Goal: Task Accomplishment & Management: Use online tool/utility

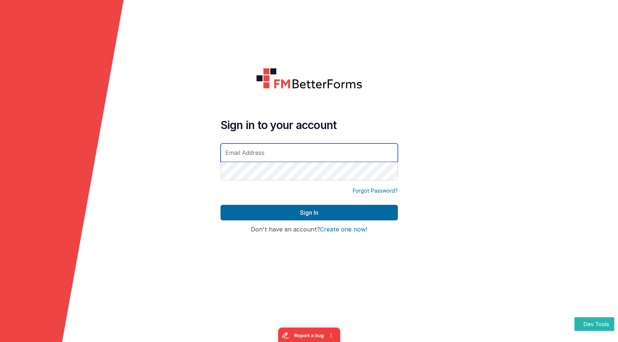
click at [299, 152] on input "text" at bounding box center [309, 152] width 177 height 18
click at [0, 341] on com-1password-button at bounding box center [0, 342] width 0 height 0
type input "admin"
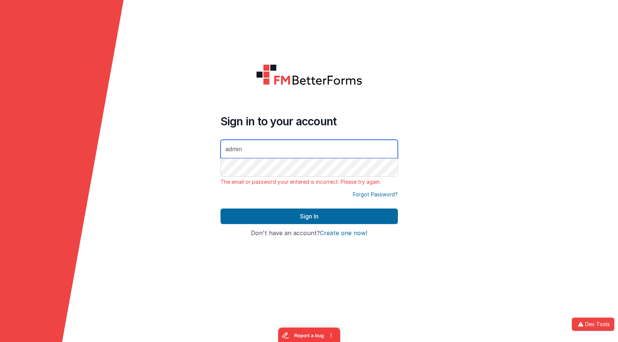
click at [298, 152] on input "admin" at bounding box center [309, 149] width 177 height 18
drag, startPoint x: 298, startPoint y: 152, endPoint x: 182, endPoint y: 142, distance: 116.4
click at [182, 142] on form "Sign in to your account admin The email or password your entered is incorrect. …" at bounding box center [309, 171] width 618 height 342
click at [0, 341] on com-1password-button at bounding box center [0, 342] width 0 height 0
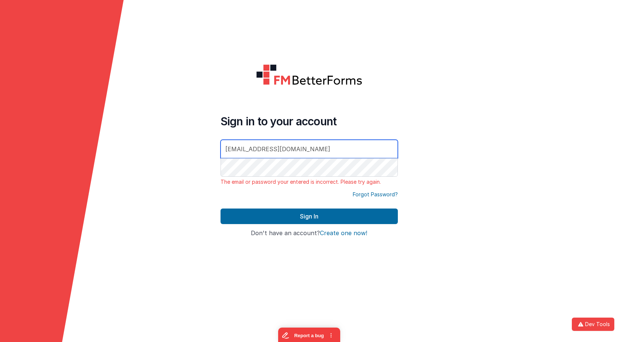
type input "[EMAIL_ADDRESS][DOMAIN_NAME]"
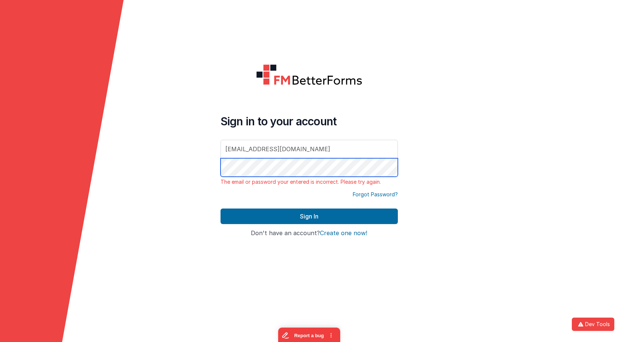
click at [185, 155] on form "Sign in to your account mrdelfs@gmail.com The email or password your entered is…" at bounding box center [309, 171] width 618 height 342
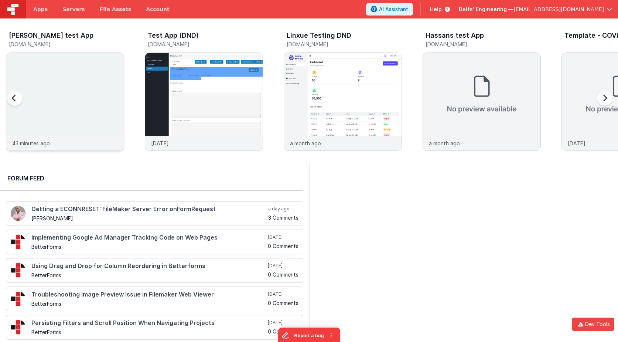
click at [85, 105] on img at bounding box center [64, 111] width 117 height 117
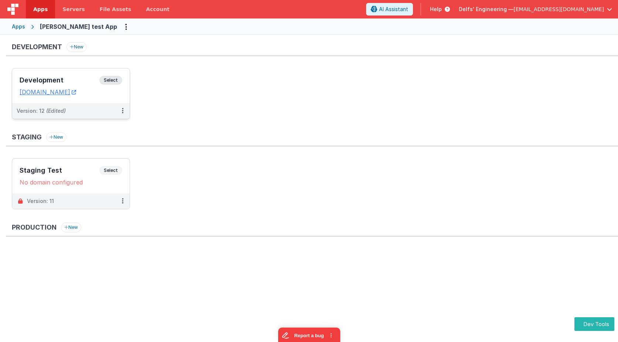
click at [112, 74] on div "Development Select URLs charlesguidev.fmbetterforms.com" at bounding box center [70, 85] width 117 height 35
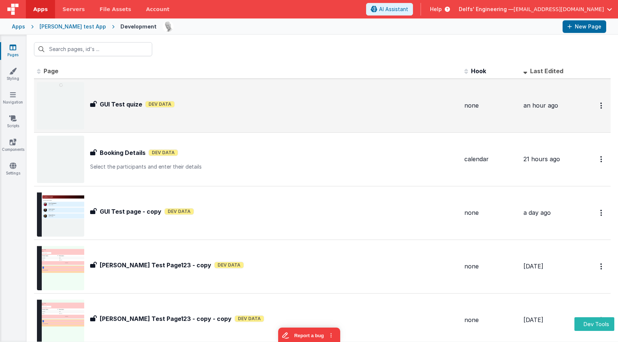
click at [127, 89] on div "GUI Test quize GUI Test quize Dev Data" at bounding box center [248, 105] width 422 height 47
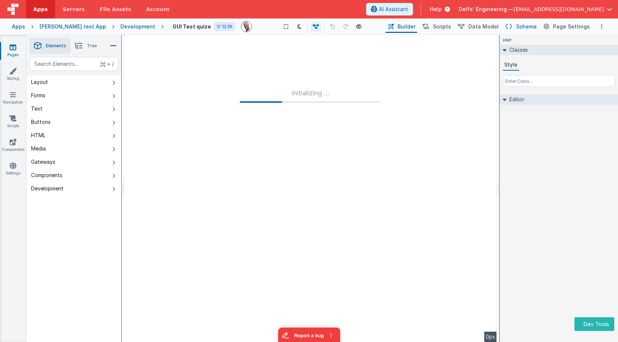
click at [520, 26] on span "Schema" at bounding box center [526, 26] width 21 height 7
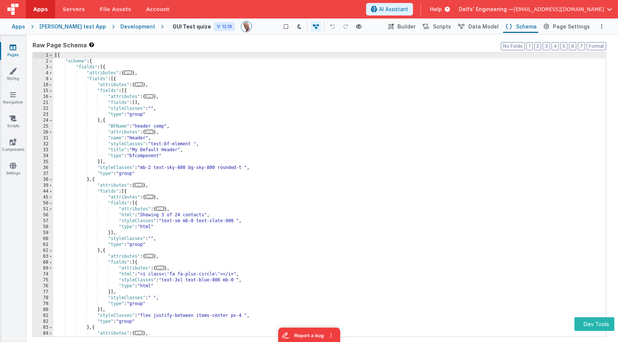
click at [214, 97] on div "[{ "schema" : { "fields" : [{ "attributes" : { ... } , "fields" : [{ "attribute…" at bounding box center [329, 200] width 553 height 296
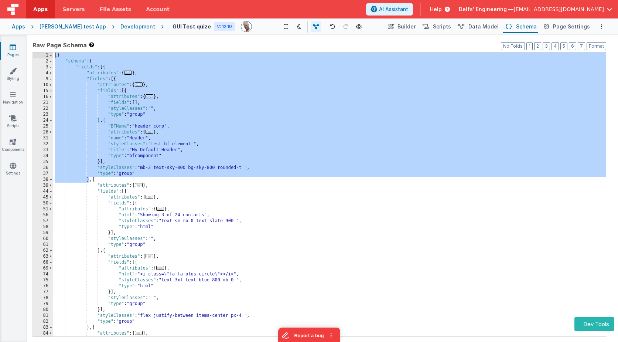
drag, startPoint x: 86, startPoint y: 174, endPoint x: 20, endPoint y: 50, distance: 140.5
click at [20, 50] on section "Pages Styling Navigation Scripts Components Settings Saved Duplicating Page Bui…" at bounding box center [309, 188] width 618 height 307
click at [151, 97] on span "..." at bounding box center [150, 96] width 8 height 4
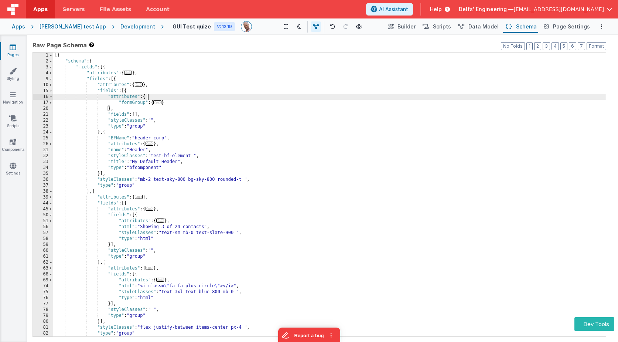
click at [160, 102] on span "..." at bounding box center [157, 102] width 8 height 4
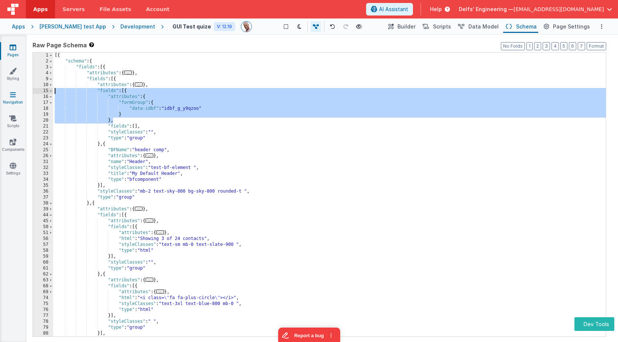
drag, startPoint x: 129, startPoint y: 122, endPoint x: 23, endPoint y: 91, distance: 110.1
click at [23, 91] on section "Pages Styling Navigation Scripts Components Settings Saved Duplicating Page Bui…" at bounding box center [309, 188] width 618 height 307
click at [415, 28] on span "Builder" at bounding box center [407, 26] width 18 height 7
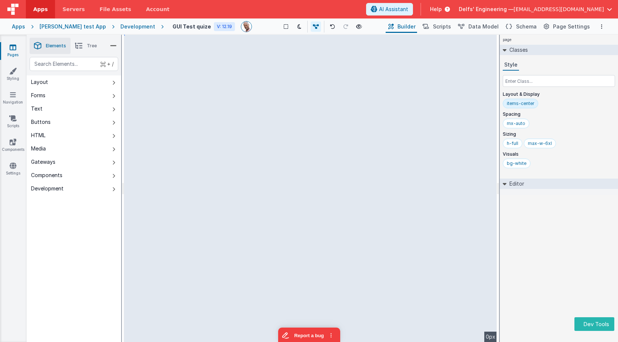
drag, startPoint x: 192, startPoint y: 102, endPoint x: 186, endPoint y: 98, distance: 7.3
click at [192, 102] on div "page --> 0px" at bounding box center [310, 188] width 373 height 307
click at [192, 94] on div "page --> 0px" at bounding box center [310, 188] width 373 height 307
click at [168, 22] on div "GUI Test quize V: 12.19 Show Group Outlines Toggle Dark Mode Toggle Dev Data Pr…" at bounding box center [385, 26] width 443 height 13
click at [173, 26] on h4 "GUI Test quize" at bounding box center [192, 27] width 38 height 6
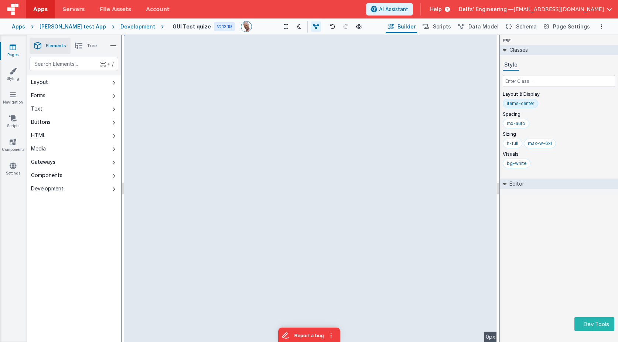
click at [121, 26] on div "Development" at bounding box center [137, 26] width 35 height 7
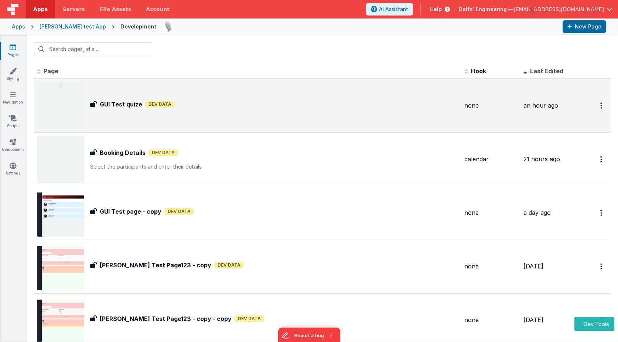
click at [163, 109] on div "GUI Test quize GUI Test quize Dev Data" at bounding box center [274, 106] width 368 height 12
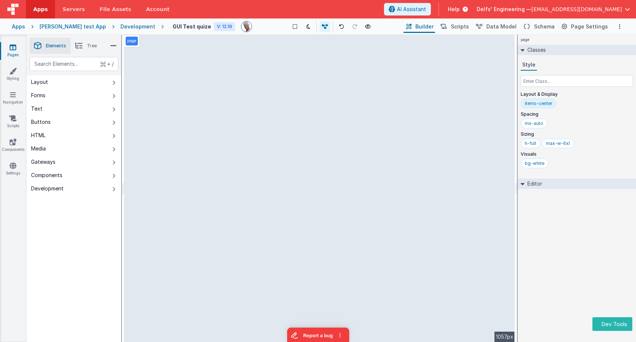
click at [132, 27] on div "Development" at bounding box center [137, 26] width 35 height 7
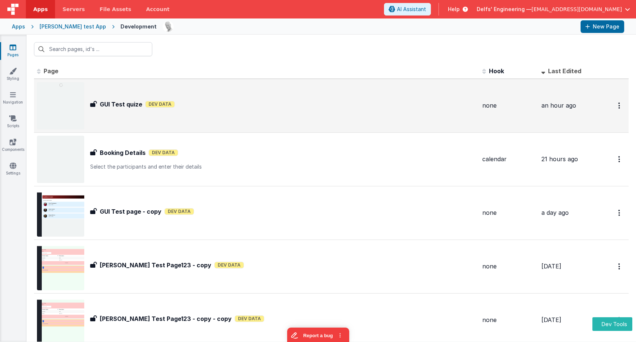
click at [122, 102] on h3 "GUI Test quize" at bounding box center [121, 104] width 42 height 9
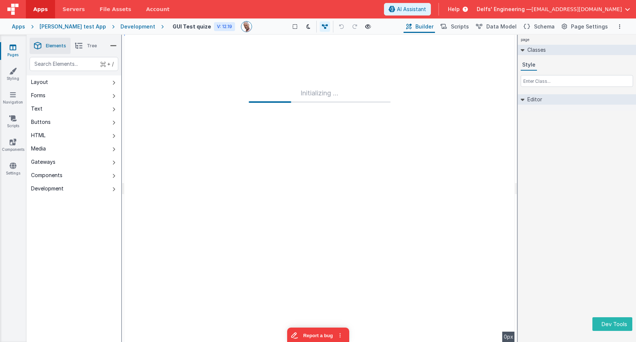
click at [132, 27] on div "Development" at bounding box center [137, 26] width 35 height 7
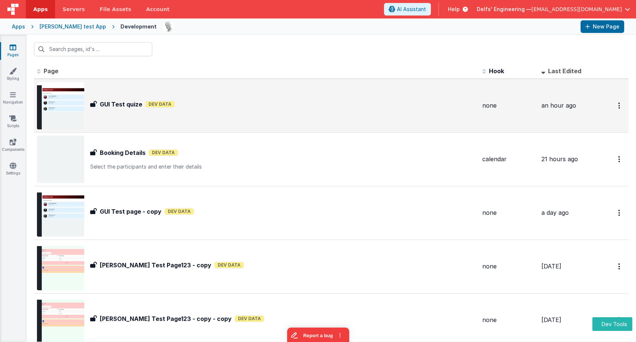
click at [203, 103] on div "GUI Test quize Dev Data" at bounding box center [283, 104] width 386 height 9
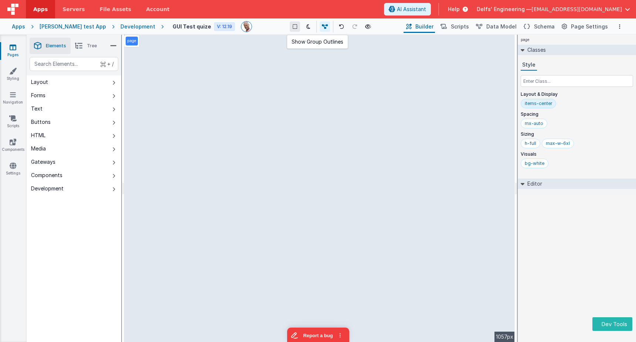
click at [293, 27] on icon at bounding box center [295, 26] width 4 height 5
click at [293, 28] on icon at bounding box center [295, 26] width 4 height 5
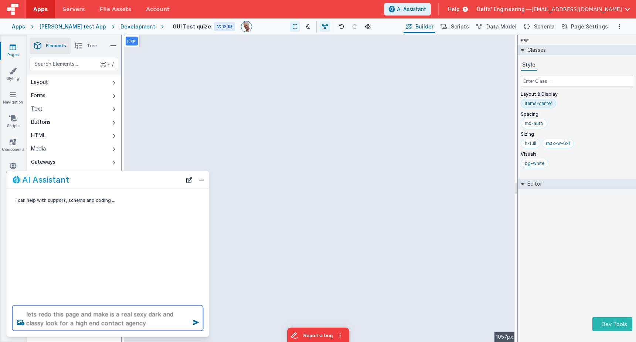
type textarea "lets redo this page and make is a real sexy dark and classy look for a high end…"
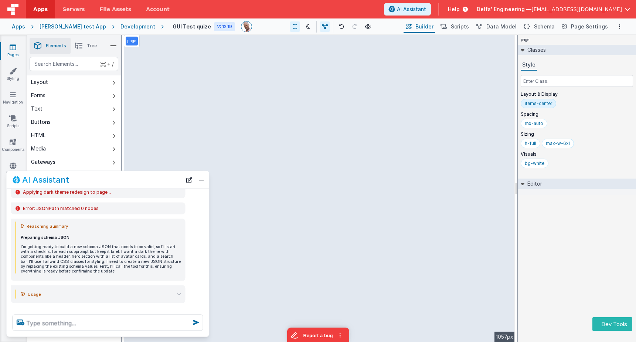
scroll to position [86, 0]
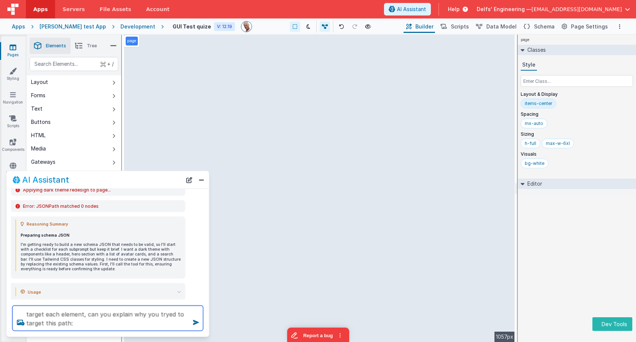
type textarea "target each element, can you explain why you tryed to target this path:"
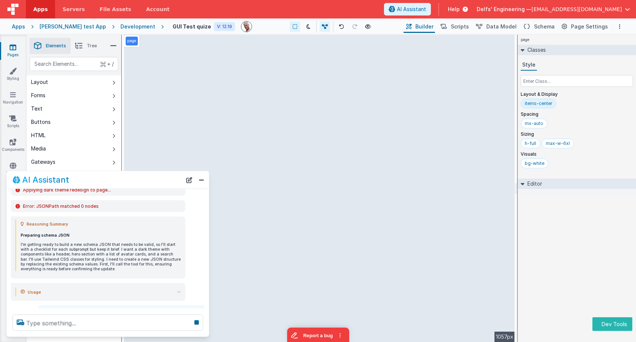
scroll to position [114, 0]
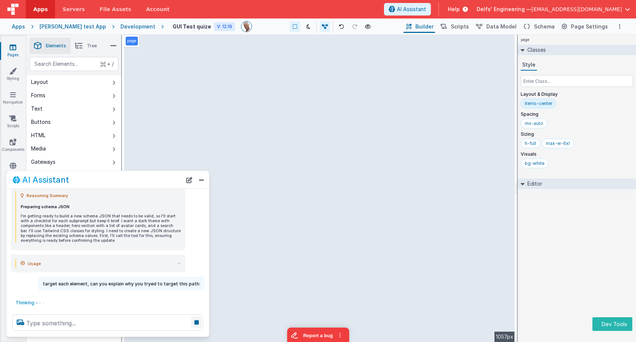
click at [197, 320] on icon at bounding box center [196, 322] width 10 height 12
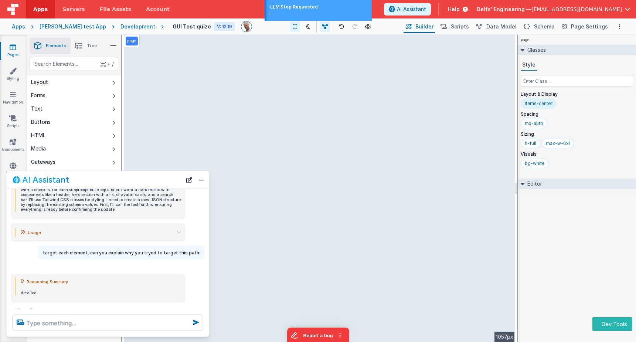
scroll to position [153, 0]
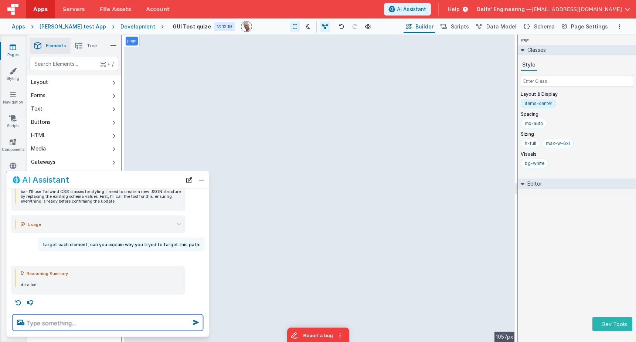
paste textarea ""$[0].schema""
type textarea ""$[0].schema""
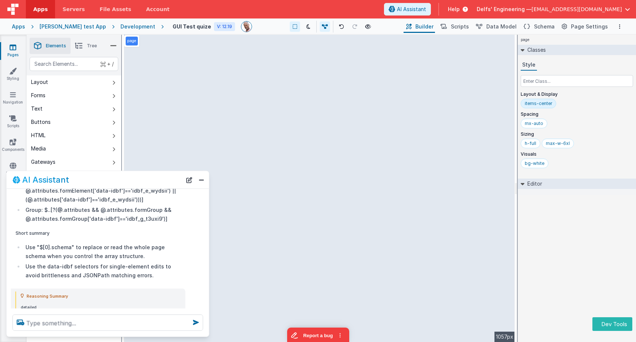
scroll to position [614, 0]
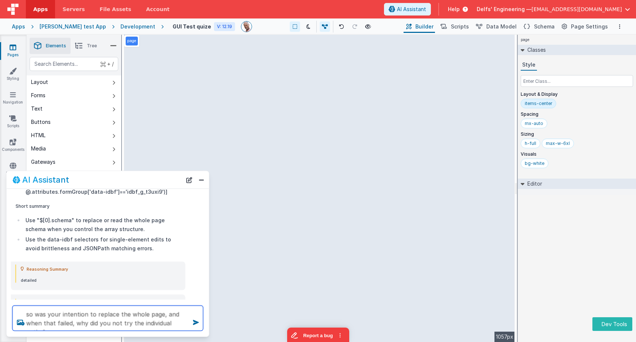
type textarea "so was your intention to replace the whole page, and when that failed, why did …"
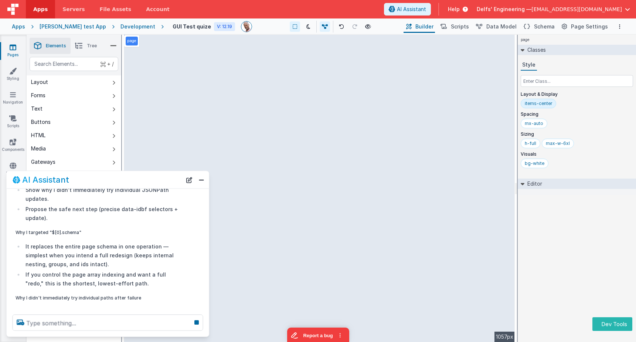
scroll to position [831, 0]
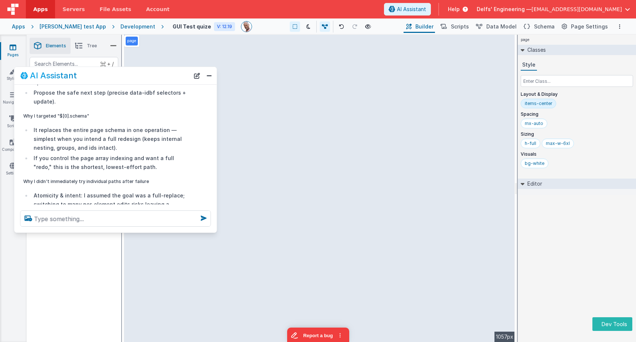
drag, startPoint x: 111, startPoint y: 179, endPoint x: 119, endPoint y: 72, distance: 107.1
click at [119, 71] on div "AI Assistant" at bounding box center [104, 75] width 169 height 9
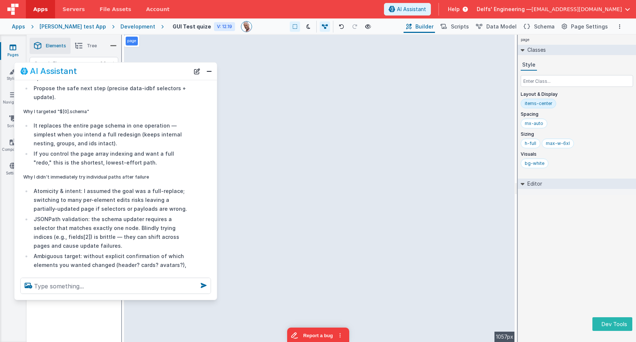
drag, startPoint x: 103, startPoint y: 227, endPoint x: 100, endPoint y: 291, distance: 64.0
click at [98, 298] on div at bounding box center [115, 286] width 202 height 28
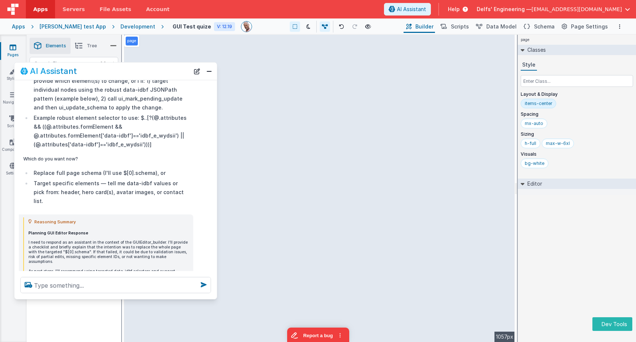
scroll to position [1103, 0]
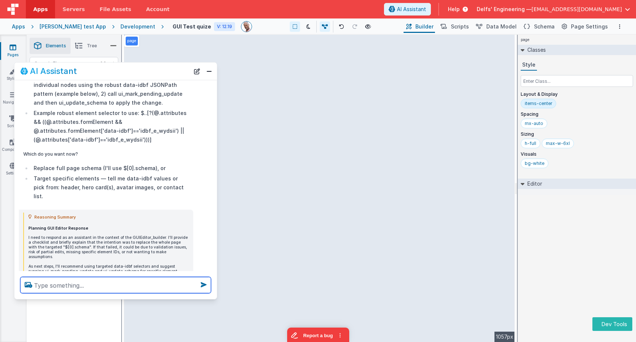
click at [98, 288] on textarea at bounding box center [115, 285] width 191 height 16
type textarea "ok, how can I revise the system prompt to prevent this"
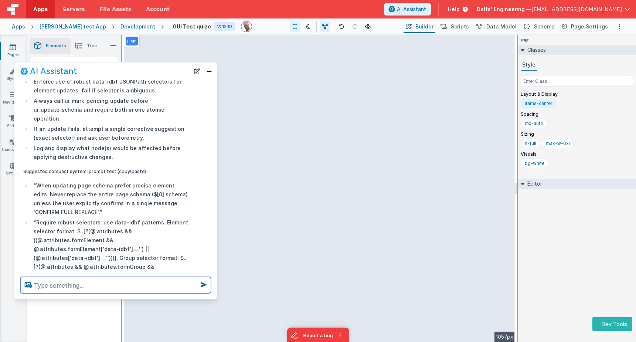
scroll to position [1413, 0]
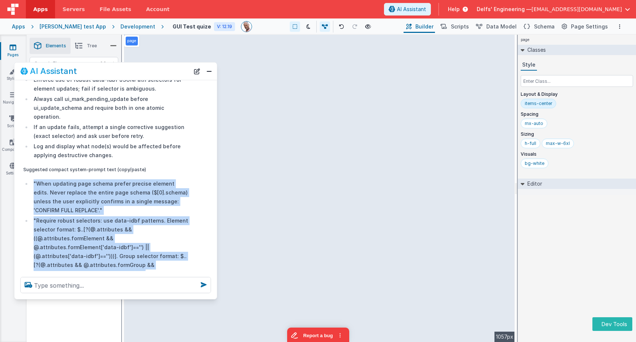
drag, startPoint x: 34, startPoint y: 134, endPoint x: 171, endPoint y: 239, distance: 172.9
click at [171, 239] on ul ""When updating page schema prefer precise element edits. Never replace the enti…" at bounding box center [106, 279] width 166 height 201
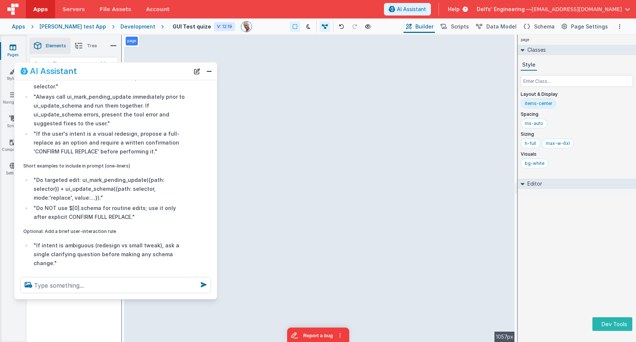
scroll to position [1639, 0]
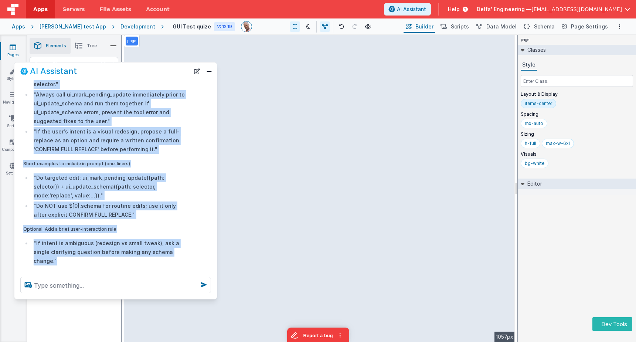
click at [177, 239] on li ""If intent is ambiguous (redesign vs small tweak), ask a single clarifying ques…" at bounding box center [109, 252] width 157 height 27
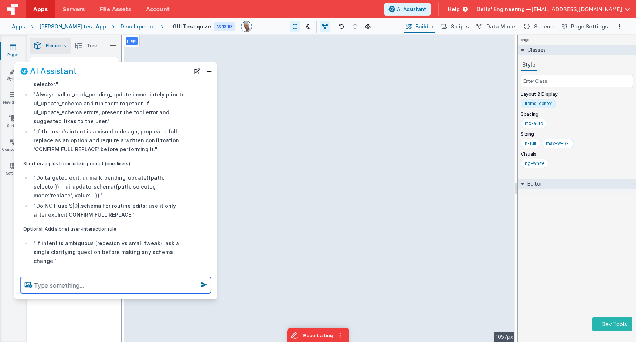
click at [89, 288] on textarea at bounding box center [115, 285] width 191 height 16
type textarea "yes"
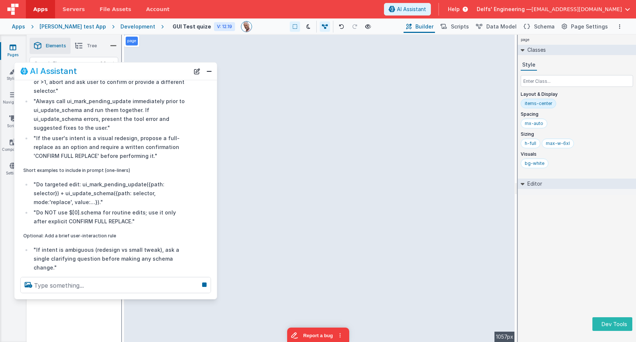
scroll to position [1631, 0]
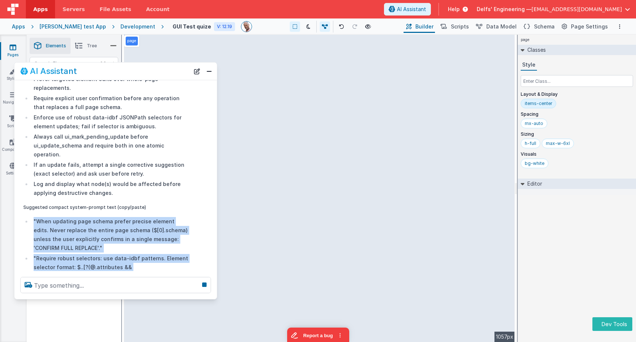
drag, startPoint x: 100, startPoint y: 224, endPoint x: 24, endPoint y: 165, distance: 95.9
click at [24, 165] on div "Short checklist to add to the system prompt Prefer targeted element edits over …" at bounding box center [106, 306] width 166 height 490
copy div ""When updating page schema prefer precise element edits. Never replace the enti…"
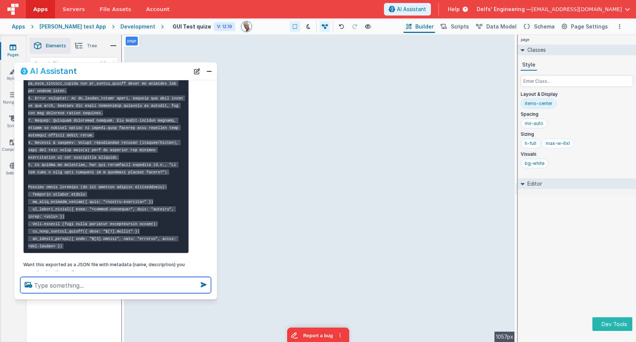
scroll to position [2159, 0]
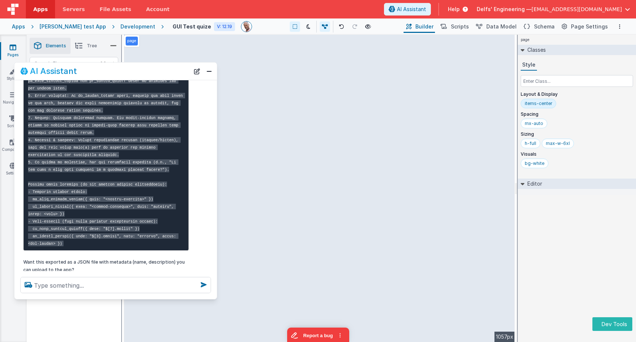
click at [71, 169] on pre at bounding box center [106, 69] width 166 height 361
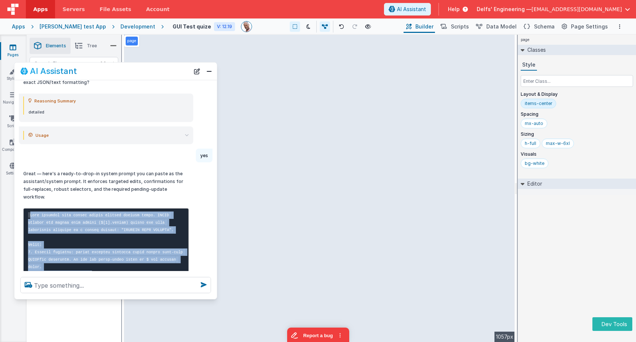
drag, startPoint x: 66, startPoint y: 133, endPoint x: 23, endPoint y: 130, distance: 43.7
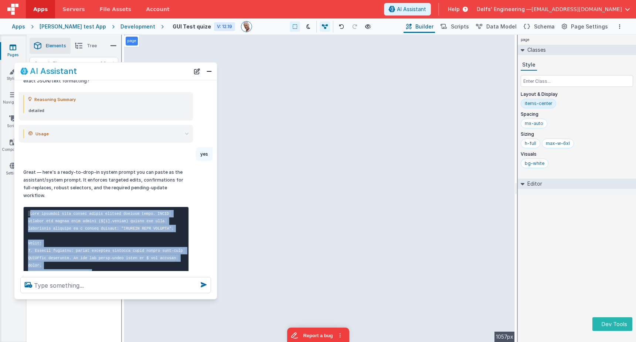
copy code "When updating page schema prefer precise element edits. NEVER replace the entir…"
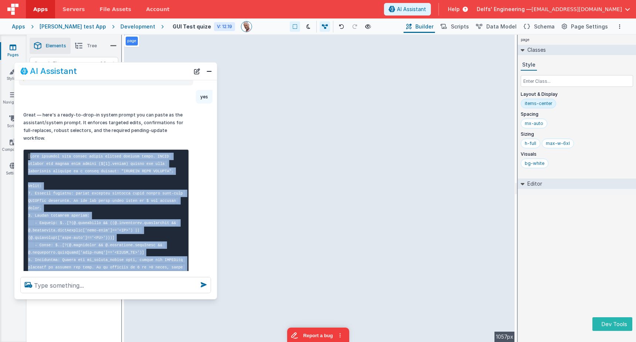
click at [107, 149] on pre at bounding box center [106, 329] width 166 height 361
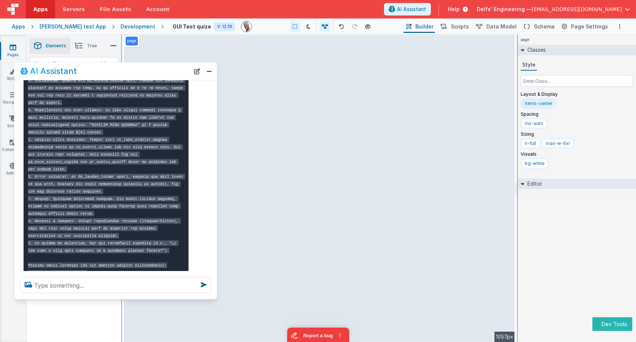
scroll to position [2159, 0]
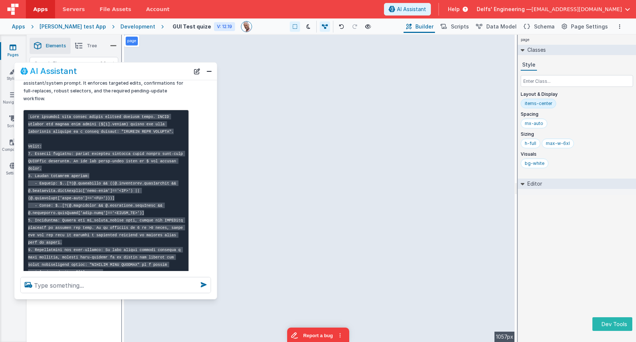
click at [106, 141] on pre at bounding box center [106, 290] width 166 height 361
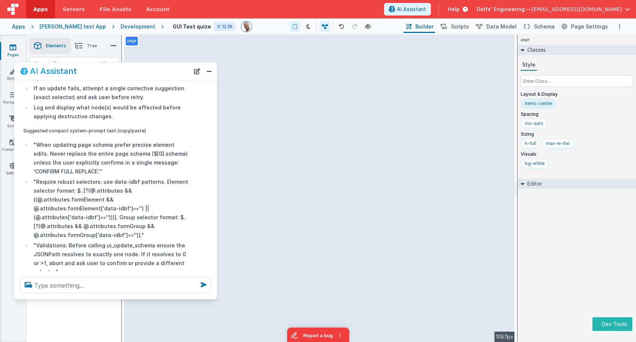
scroll to position [1452, 0]
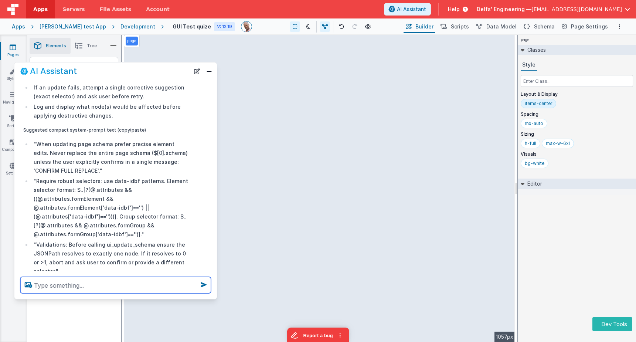
click at [102, 287] on textarea at bounding box center [115, 285] width 191 height 16
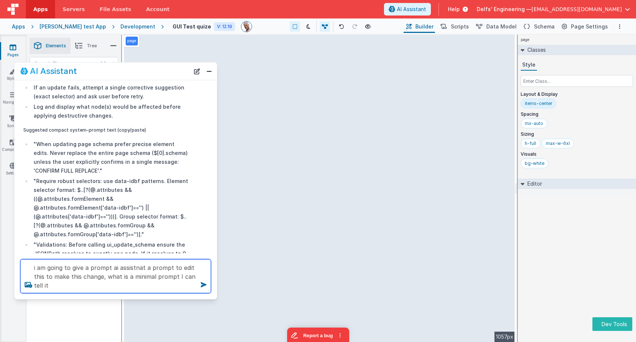
type textarea "i am going to give a prompt ai assistnat a prompt to edit this to make this cha…"
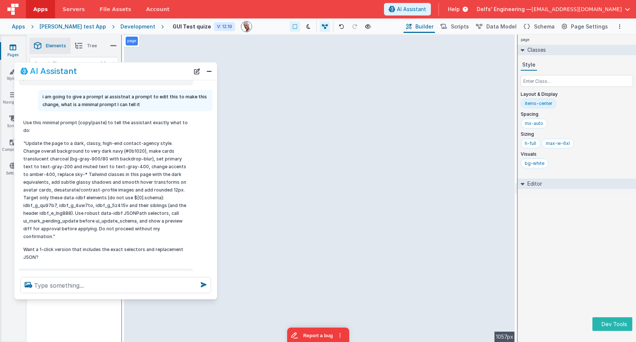
scroll to position [2405, 0]
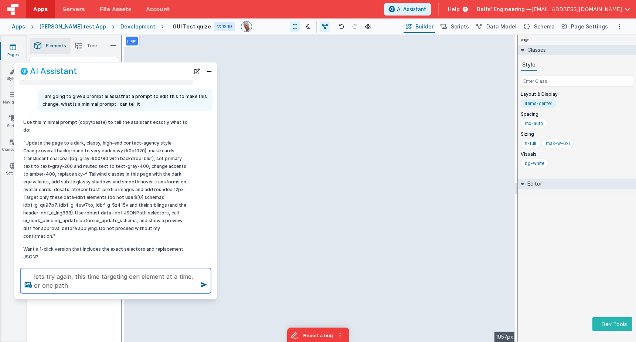
type textarea "lets try again, this time targeting oen element at a time, or one path"
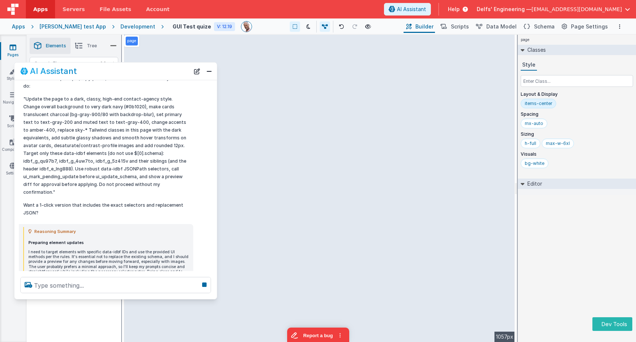
scroll to position [2389, 0]
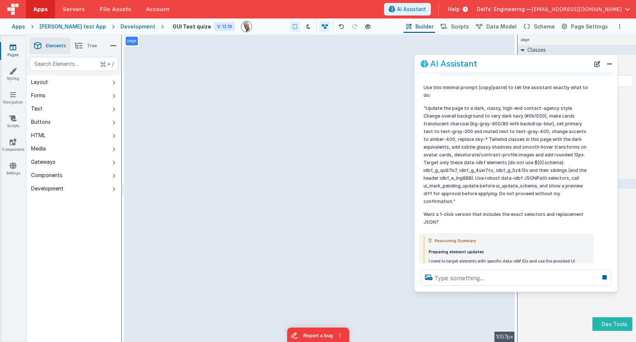
drag, startPoint x: 157, startPoint y: 76, endPoint x: 560, endPoint y: 69, distance: 403.2
click at [560, 69] on div "AI Assistant" at bounding box center [516, 63] width 202 height 17
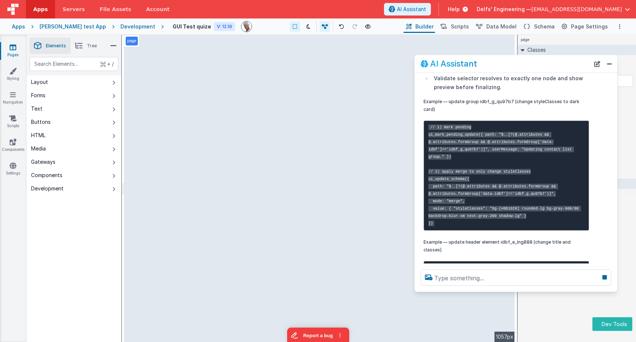
scroll to position [2731, 0]
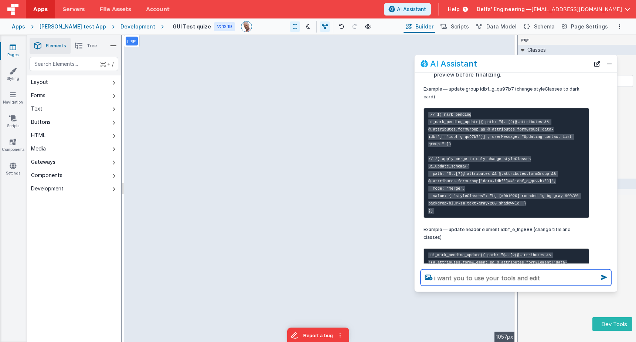
type textarea "i want you to use your tools and edit"
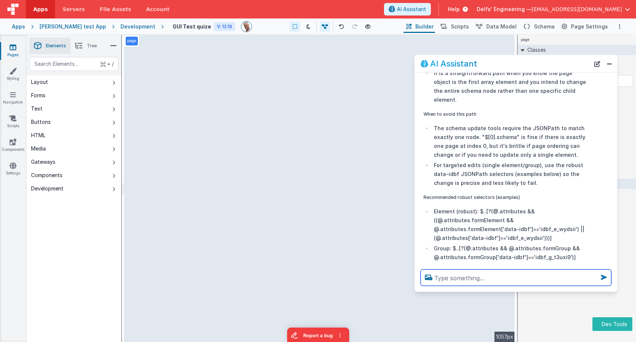
scroll to position [0, 0]
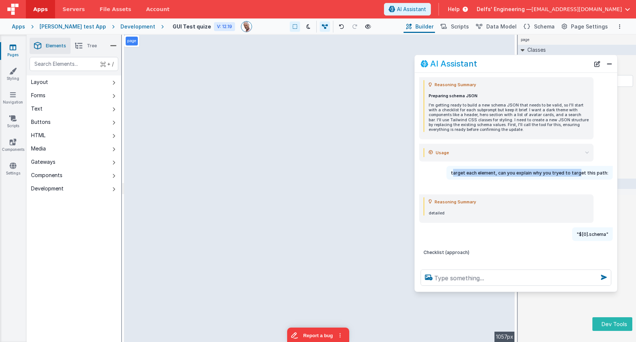
drag, startPoint x: 459, startPoint y: 173, endPoint x: 582, endPoint y: 176, distance: 123.8
click at [582, 176] on p "target each element, can you explain why you tryed to target this path:" at bounding box center [529, 173] width 157 height 8
drag, startPoint x: 597, startPoint y: 61, endPoint x: 598, endPoint y: 69, distance: 8.3
click at [597, 61] on button "New Chat" at bounding box center [597, 63] width 10 height 10
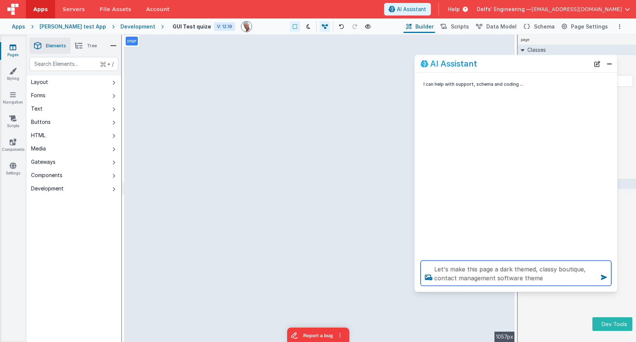
type textarea "Let's make this page a dark themed, classy boutique, contact management softwar…"
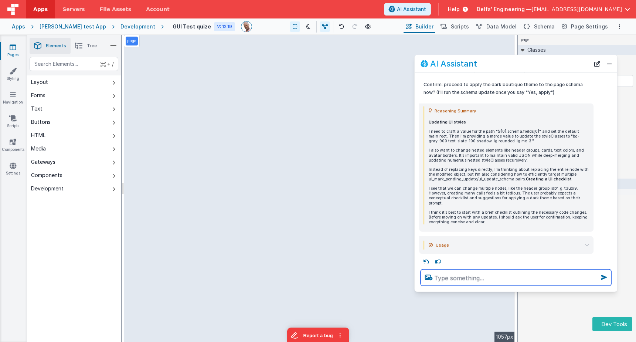
scroll to position [162, 0]
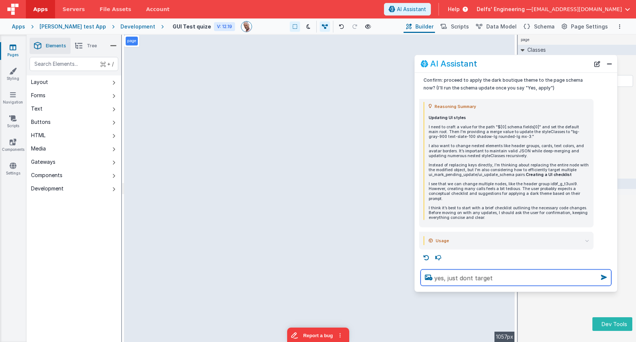
paste textarea "Developer: **Context Template / Sub Prompt Subversion** **Current Context:** `{…"
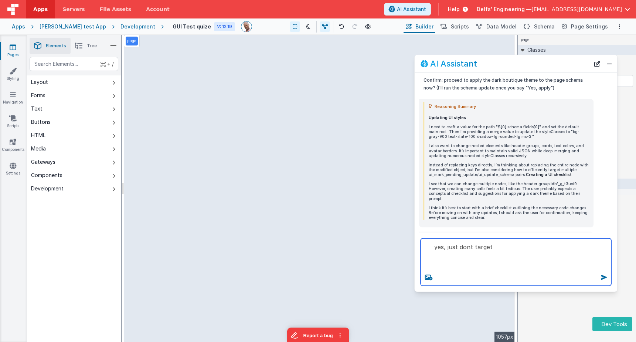
scroll to position [0, 0]
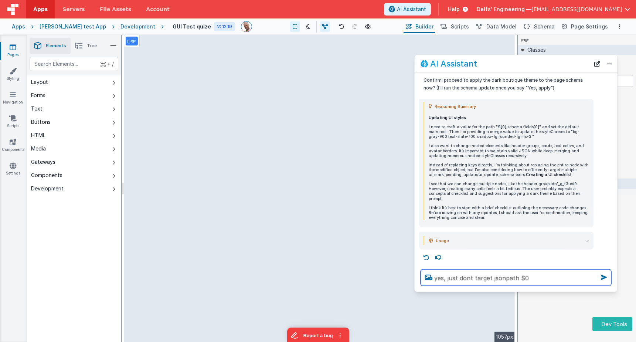
type textarea "yes, just dont target jsonpath $ 0"
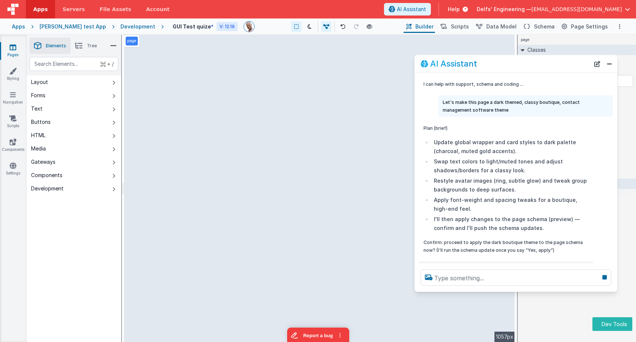
scroll to position [1, 0]
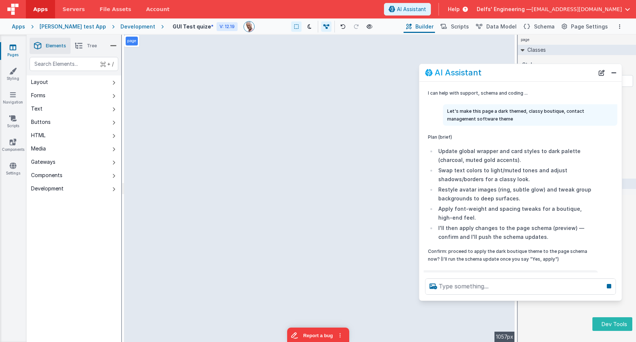
drag, startPoint x: 493, startPoint y: 65, endPoint x: 496, endPoint y: 76, distance: 11.2
click at [496, 76] on div "AI Assistant" at bounding box center [509, 72] width 169 height 9
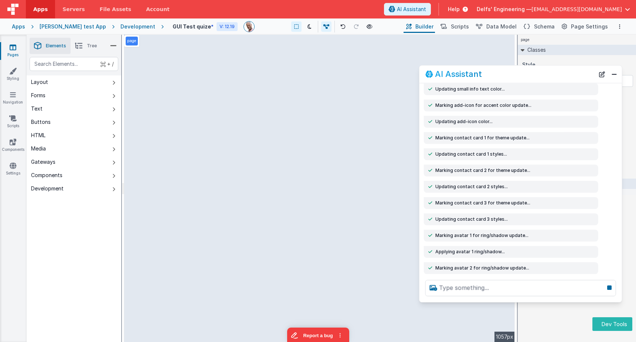
scroll to position [491, 0]
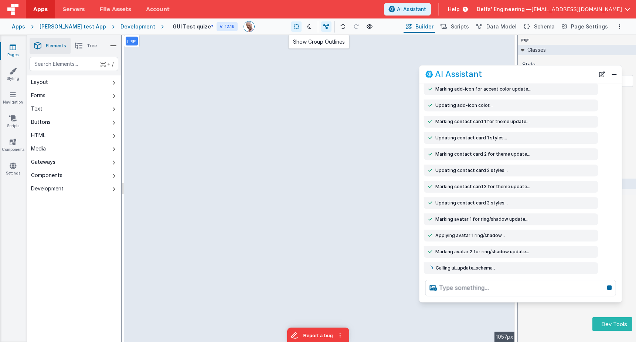
click at [292, 27] on button at bounding box center [296, 26] width 10 height 10
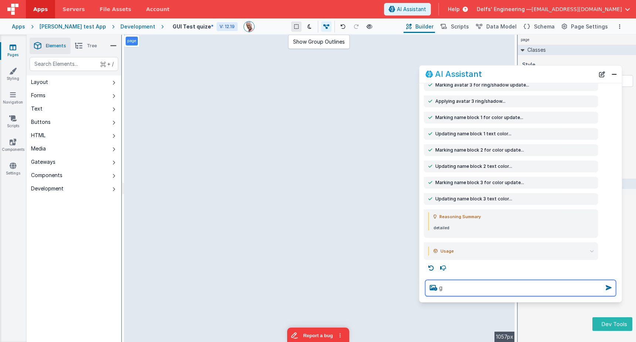
scroll to position [0, 0]
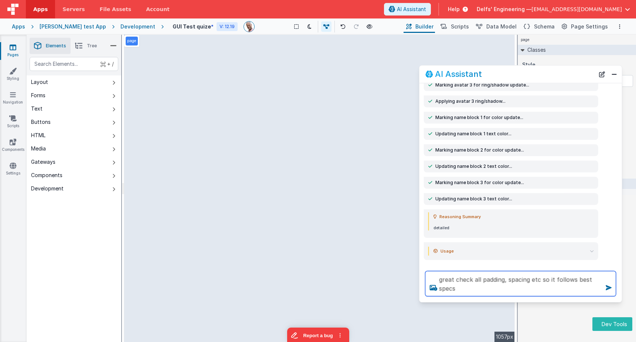
type textarea "great check all padding, spacing etc so it follows best specs"
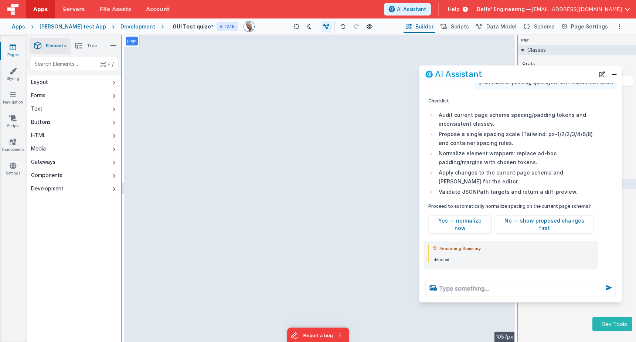
scroll to position [507, 0]
click at [484, 218] on button "Yes — normalize now" at bounding box center [460, 223] width 64 height 18
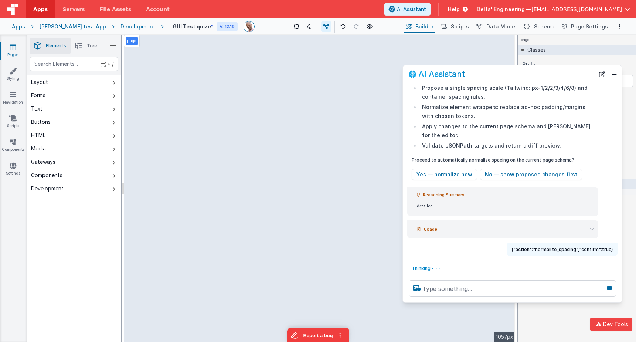
scroll to position [487, 0]
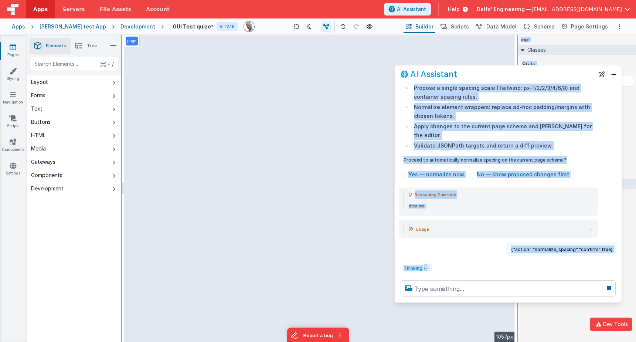
drag, startPoint x: 419, startPoint y: 296, endPoint x: 467, endPoint y: 276, distance: 51.0
click at [395, 296] on div at bounding box center [508, 288] width 227 height 28
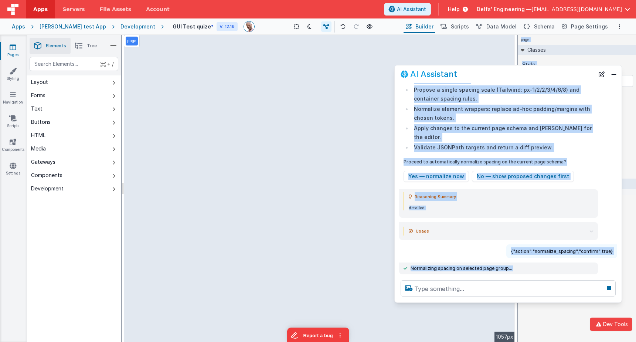
scroll to position [501, 0]
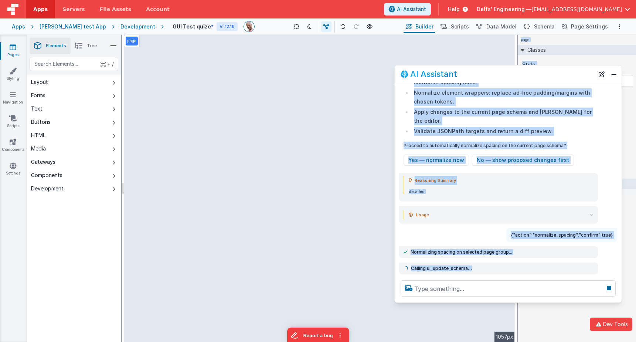
click at [490, 239] on div "{"action":"normalize_spacing","confirm":true}" at bounding box center [506, 235] width 222 height 14
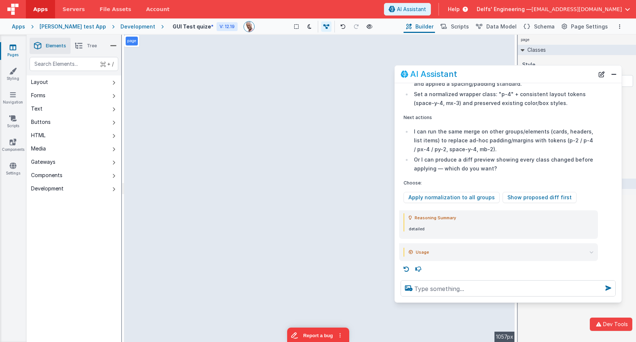
scroll to position [740, 0]
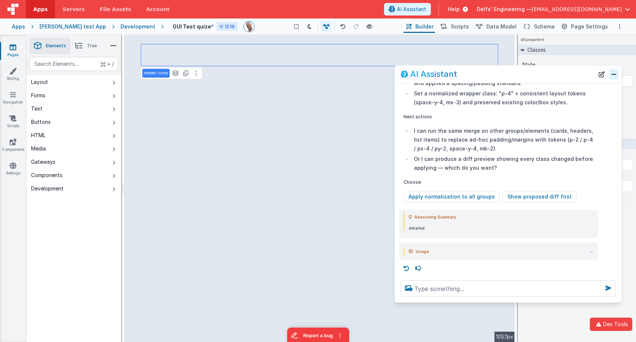
click at [616, 77] on button "Close" at bounding box center [614, 74] width 10 height 10
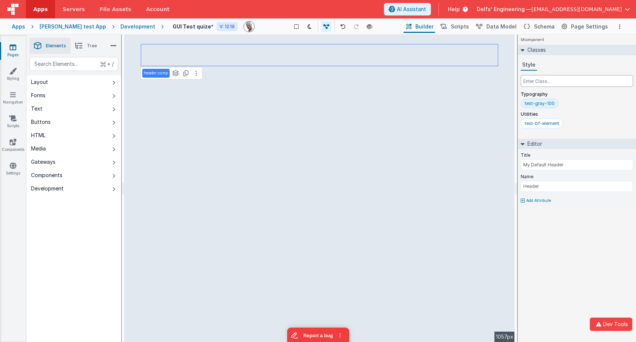
click at [548, 78] on input "text" at bounding box center [577, 81] width 112 height 12
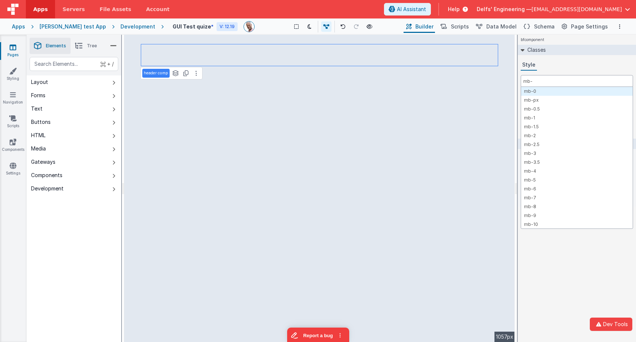
type input "mb-0"
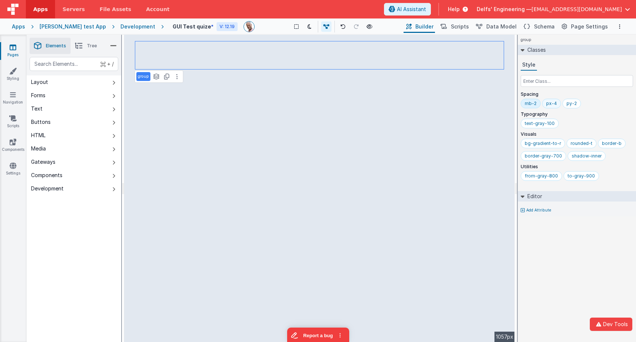
click at [557, 103] on div "px-4" at bounding box center [551, 104] width 19 height 10
type input "p-2"
click at [570, 105] on div "p-2" at bounding box center [570, 103] width 8 height 6
click at [551, 105] on div "py-2" at bounding box center [551, 103] width 10 height 6
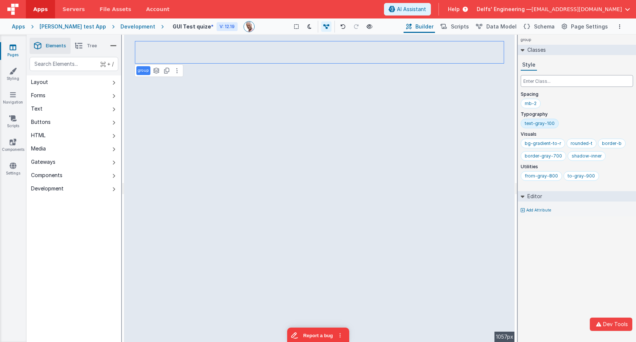
click at [549, 82] on input "text" at bounding box center [577, 81] width 112 height 12
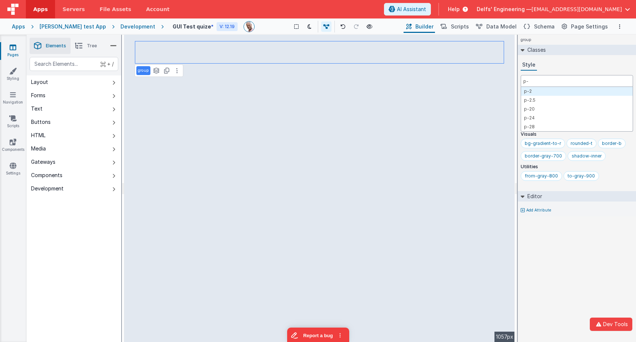
type input "p-2"
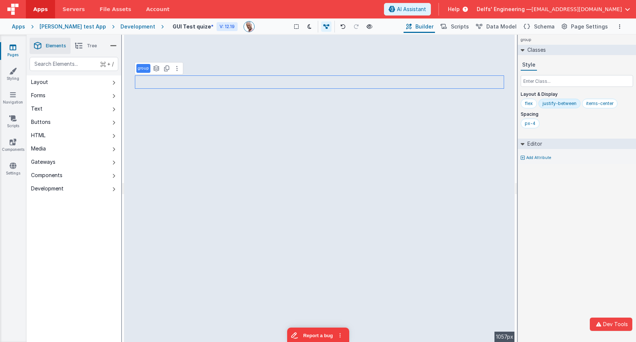
click at [559, 279] on div "group Classes Style Layout & Display flex justify-between items-center Spacing …" at bounding box center [577, 188] width 118 height 307
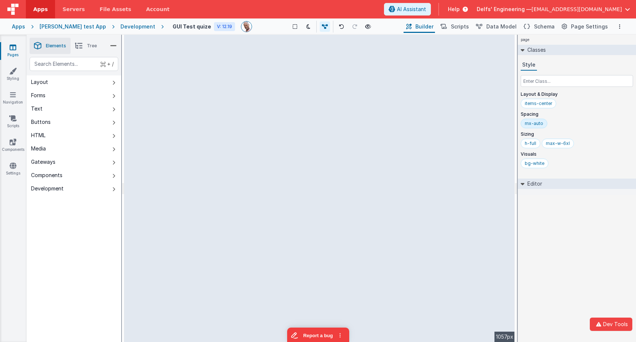
drag, startPoint x: 517, startPoint y: 159, endPoint x: 536, endPoint y: 165, distance: 20.2
click at [536, 165] on html "Dev Tools Apps Servers File Assets Account Some FUTURE Slot AI Assistant Help D…" at bounding box center [318, 171] width 636 height 342
click at [552, 220] on div "page Classes Style Layout & Display items-center Spacing mx-auto Sizing h-full …" at bounding box center [577, 188] width 118 height 307
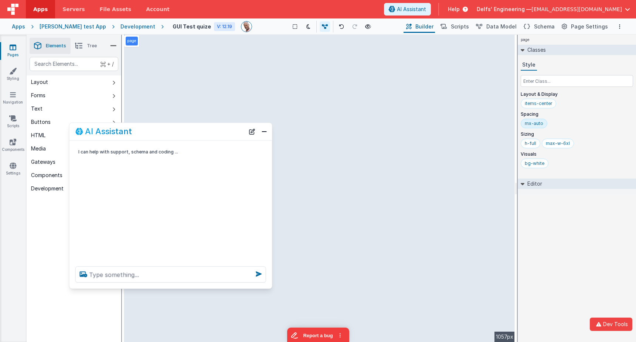
drag, startPoint x: 89, startPoint y: 177, endPoint x: 153, endPoint y: 119, distance: 85.8
click at [154, 127] on div "AI Assistant" at bounding box center [159, 131] width 169 height 9
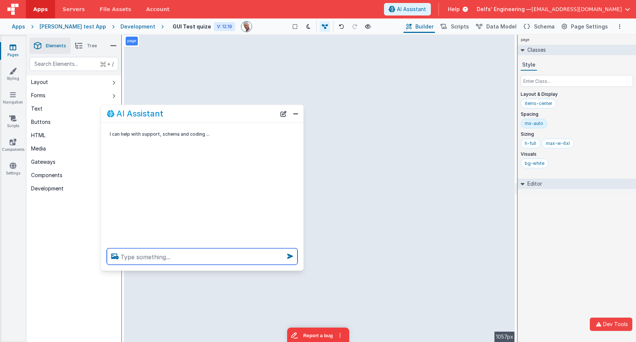
click at [149, 258] on textarea at bounding box center [202, 256] width 191 height 16
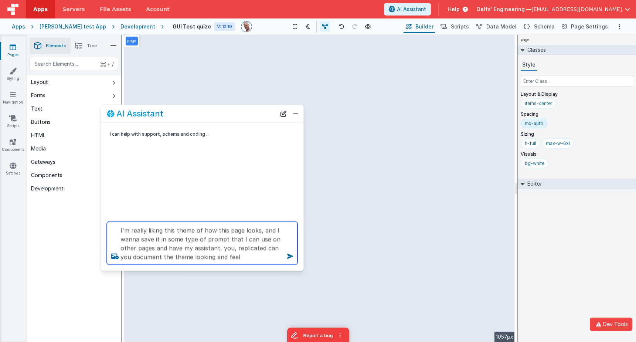
type textarea "I'm really liking this theme of how this page looks, and I wanna save it in som…"
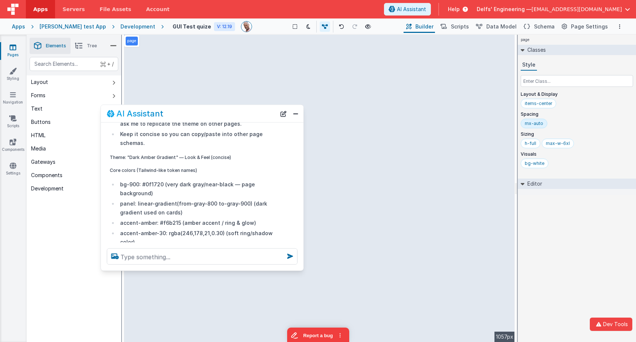
scroll to position [124, 0]
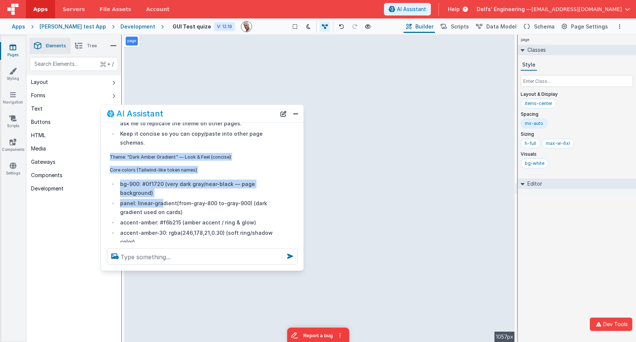
drag, startPoint x: 109, startPoint y: 146, endPoint x: 160, endPoint y: 190, distance: 66.8
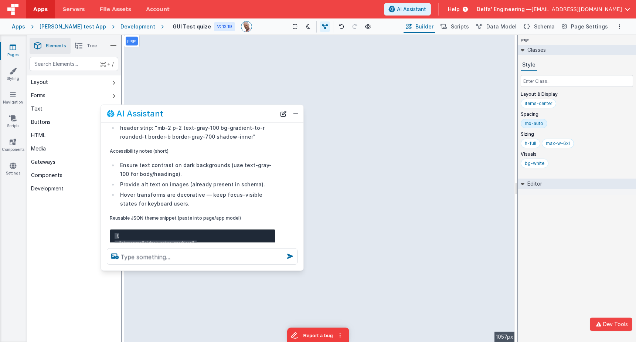
scroll to position [839, 0]
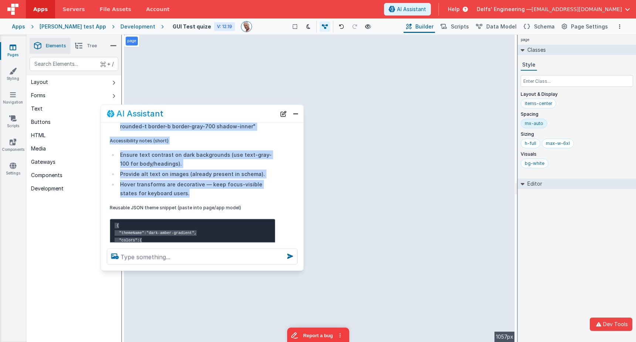
click at [196, 180] on li "Hover transforms are decorative — keep focus-visible states for keyboard users." at bounding box center [196, 189] width 157 height 18
copy div "Theme: "Dark Amber Gradient" — Look & Feel (concise) Core colors (Tailwind-like…"
click at [398, 249] on div "page --> 1057px" at bounding box center [319, 188] width 391 height 307
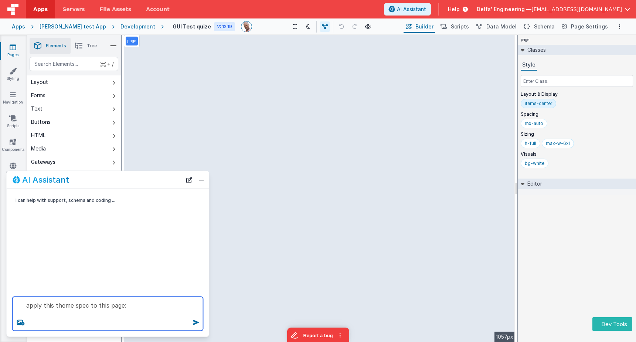
paste textarea "Lorem: "Ipsu Dolor Sitametc" — Adip & Elit (seddoei) Temp incidi (Utlabore-etdo…"
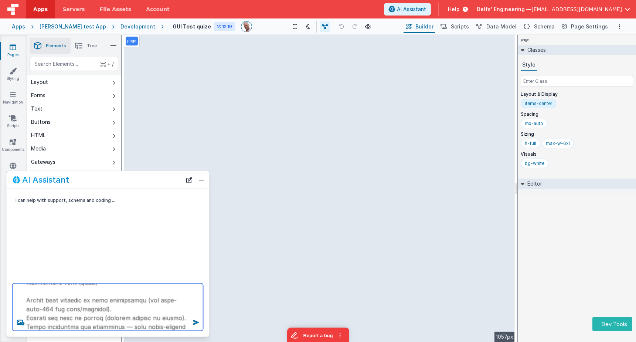
type textarea "lorem ipsu dolor sita co adip elit: Seddo: "Eius Tempo Incididu" — Utla & Etdo …"
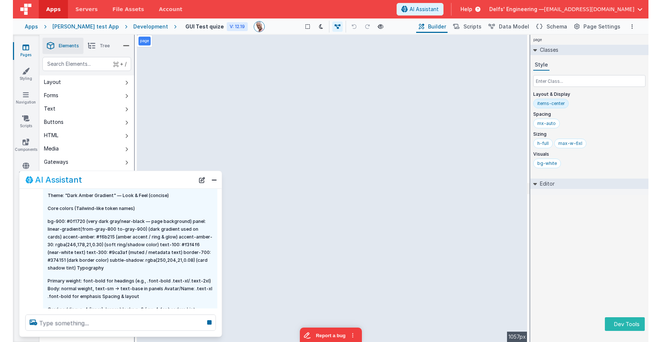
scroll to position [37, 0]
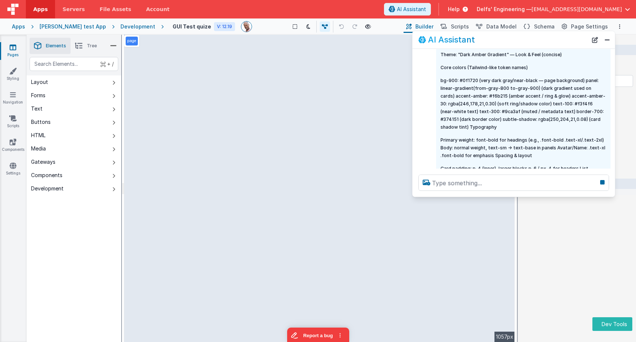
drag, startPoint x: 116, startPoint y: 179, endPoint x: 519, endPoint y: 40, distance: 426.2
click at [519, 40] on div "AI Assistant" at bounding box center [502, 39] width 169 height 9
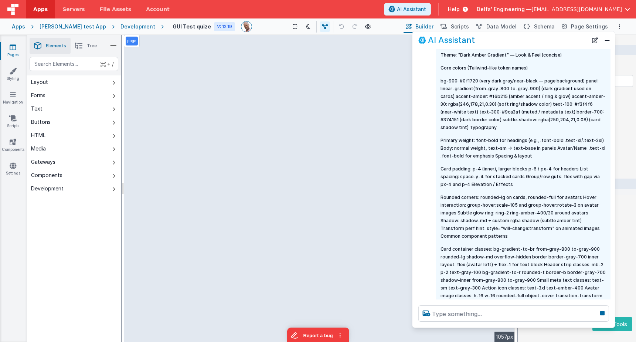
drag, startPoint x: 519, startPoint y: 195, endPoint x: 519, endPoint y: 324, distance: 128.6
click at [517, 325] on div at bounding box center [513, 313] width 202 height 28
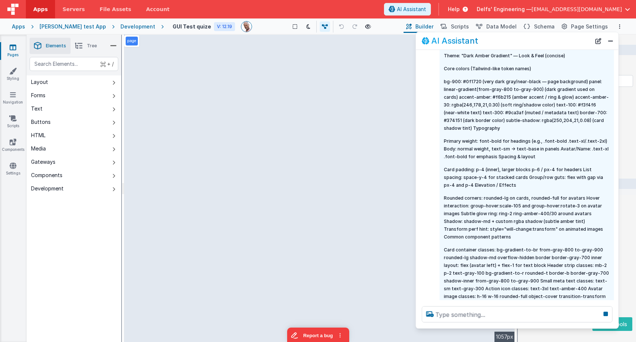
drag, startPoint x: 562, startPoint y: 45, endPoint x: 601, endPoint y: 10, distance: 52.6
click at [565, 45] on div "AI Assistant" at bounding box center [517, 40] width 202 height 17
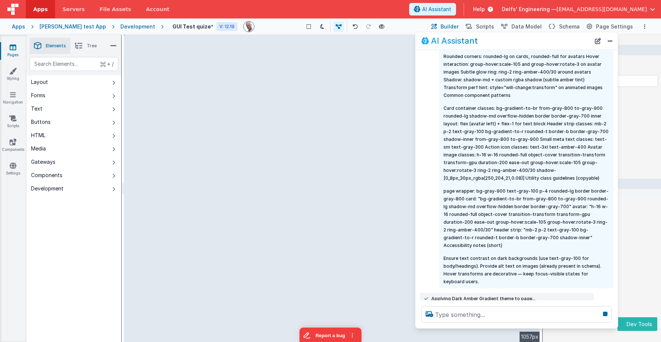
scroll to position [191, 0]
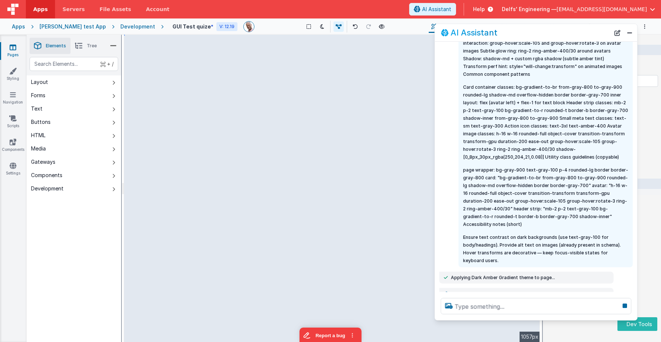
drag, startPoint x: 557, startPoint y: 37, endPoint x: 576, endPoint y: 28, distance: 20.5
click at [576, 28] on div "AI Assistant" at bounding box center [525, 32] width 169 height 9
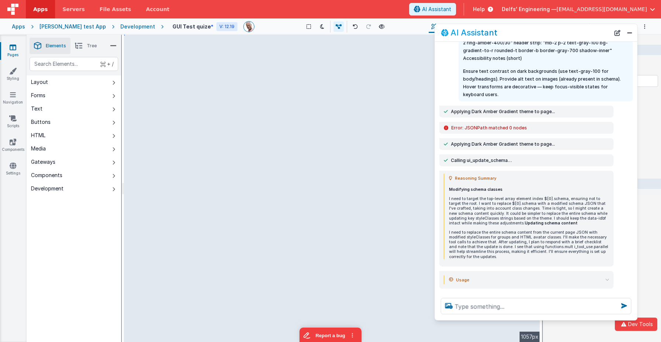
scroll to position [357, 0]
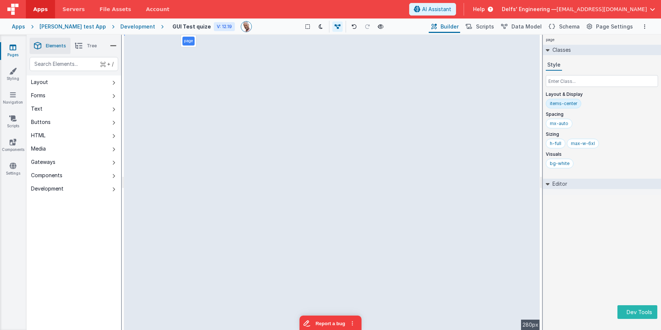
click at [567, 243] on div "page Classes Style Layout & Display items-center Spacing mx-auto Sizing h-full …" at bounding box center [602, 182] width 118 height 295
click at [574, 221] on div "page Classes Style Layout & Display items-center Spacing mx-auto Sizing h-full …" at bounding box center [602, 182] width 118 height 295
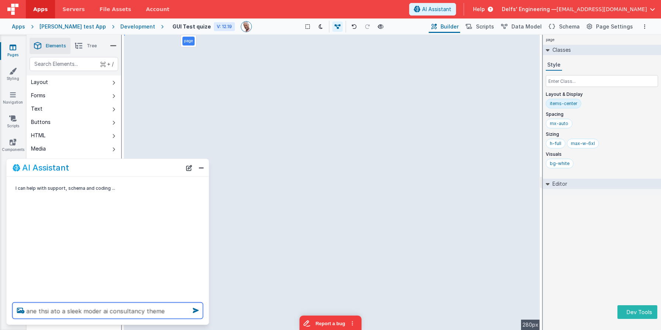
type textarea "ane thsi ato a sleek moder ai consultancy theme"
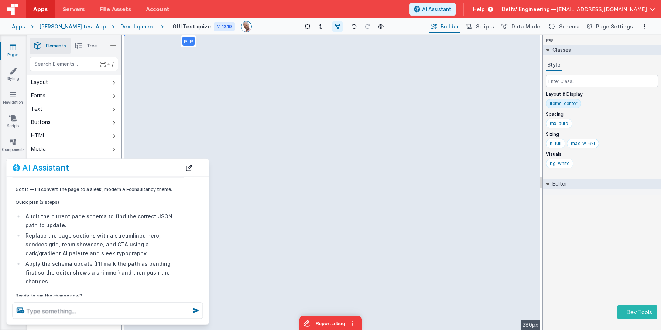
scroll to position [67, 0]
type textarea "make avatars square"
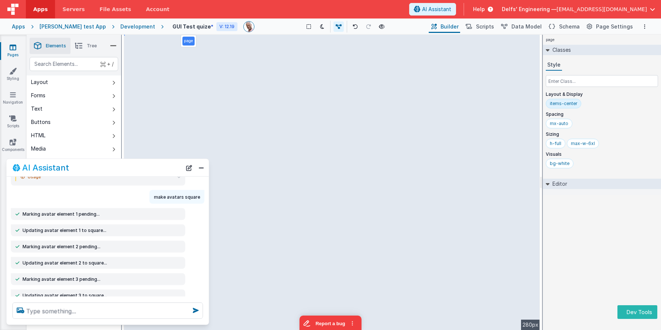
scroll to position [275, 0]
